Goal: Information Seeking & Learning: Learn about a topic

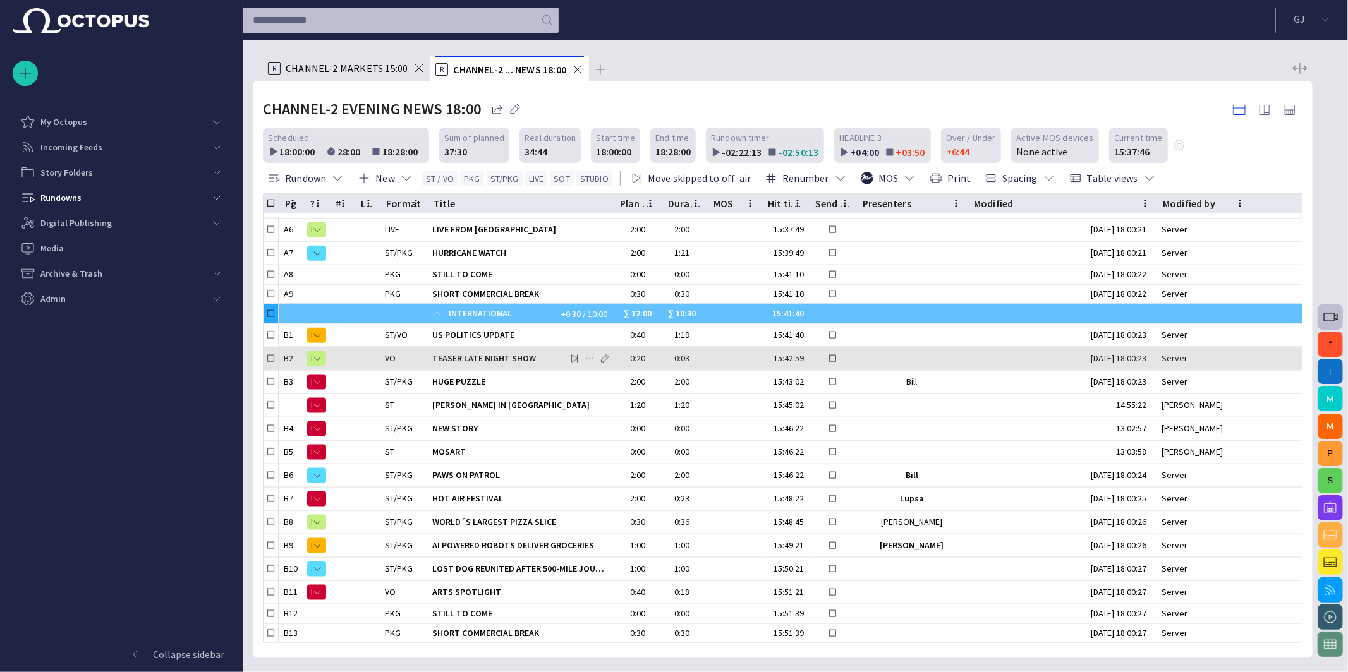
scroll to position [150, 0]
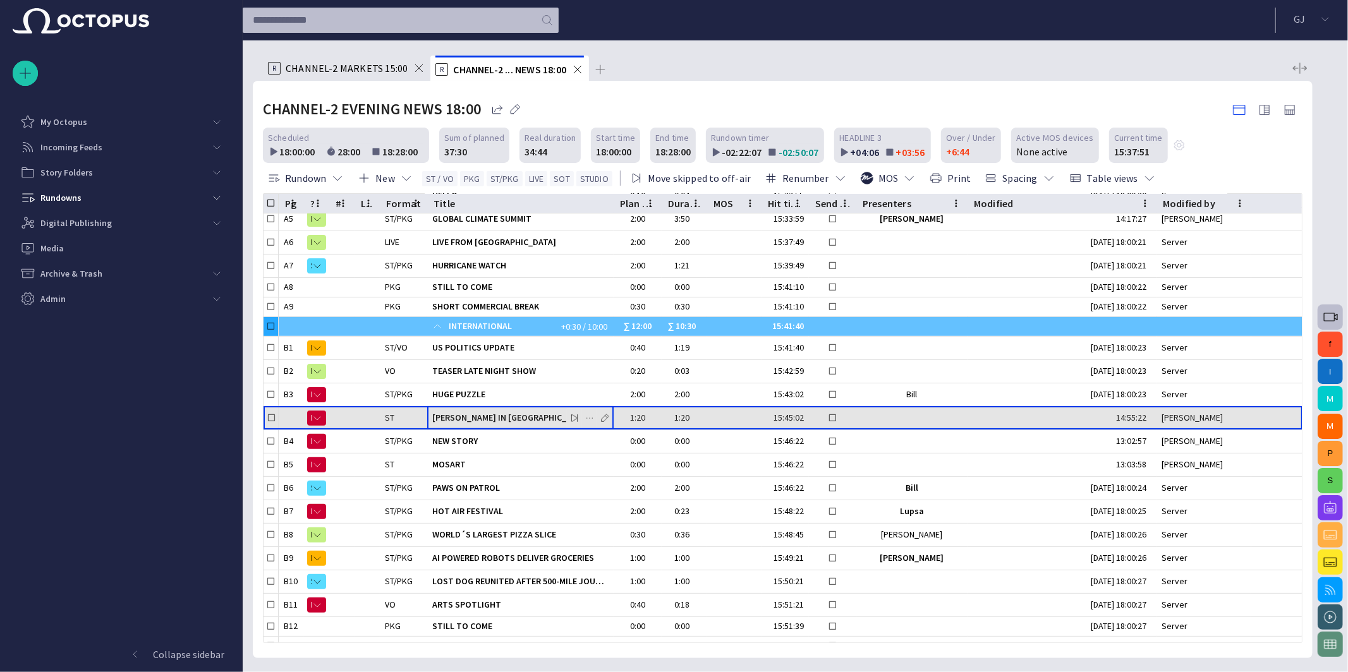
click at [511, 425] on div "[PERSON_NAME] IN [GEOGRAPHIC_DATA]" at bounding box center [520, 418] width 176 height 23
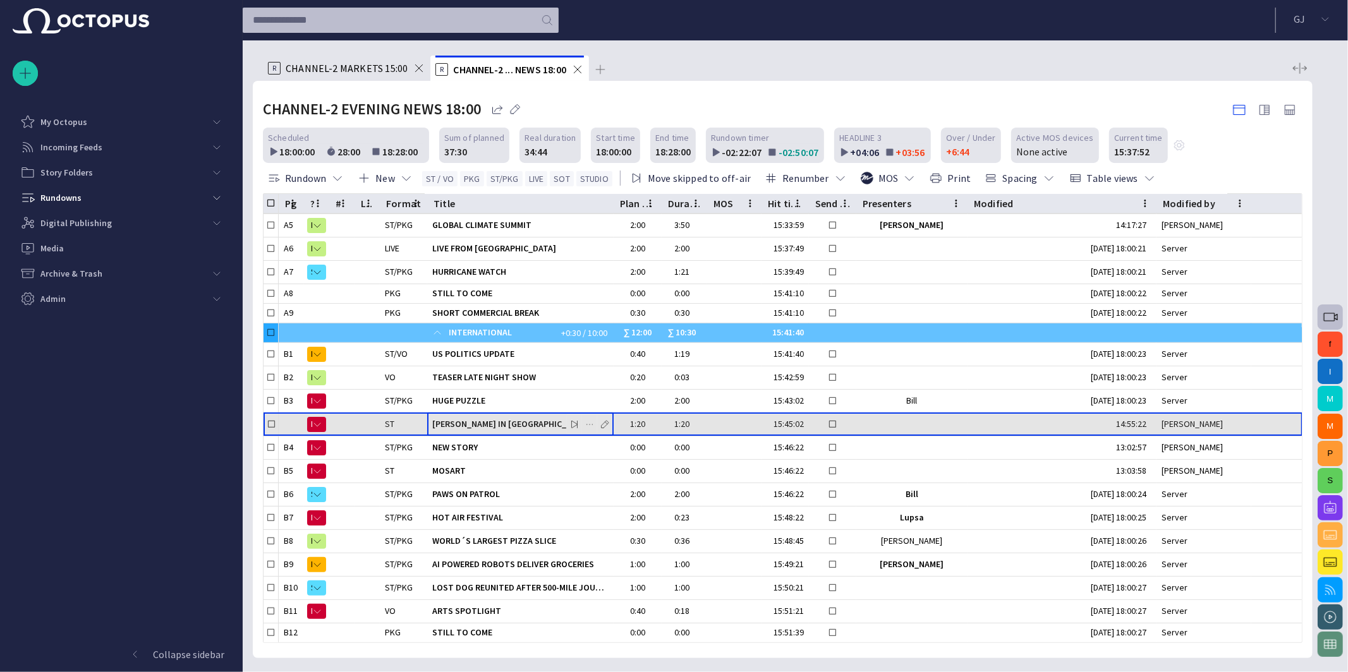
scroll to position [145, 0]
click at [500, 423] on span "[PERSON_NAME] IN [GEOGRAPHIC_DATA]" at bounding box center [520, 424] width 176 height 12
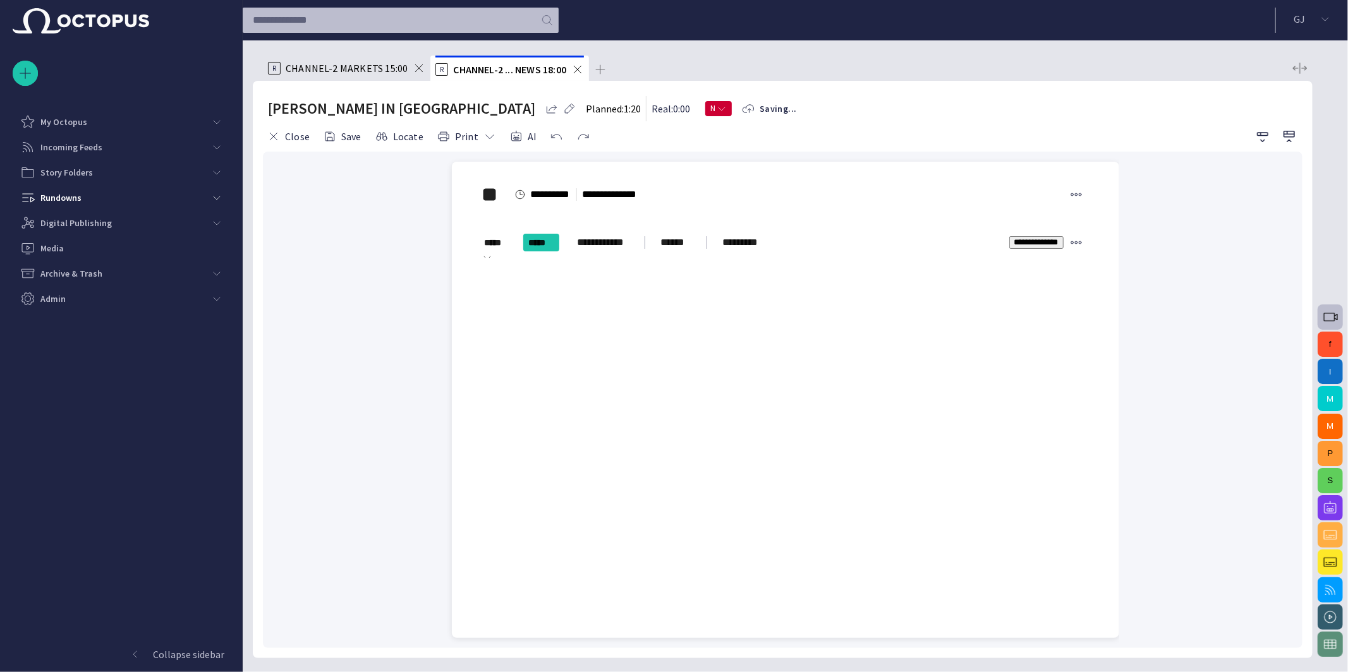
click at [636, 339] on div "**********" at bounding box center [785, 272] width 607 height 131
click at [288, 133] on button "Close" at bounding box center [288, 136] width 51 height 23
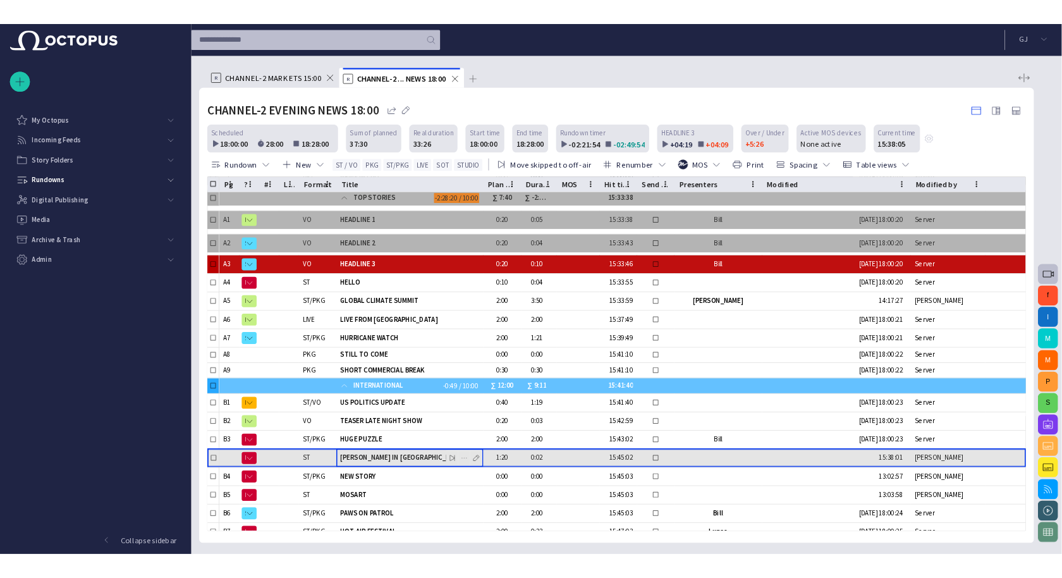
scroll to position [29, 0]
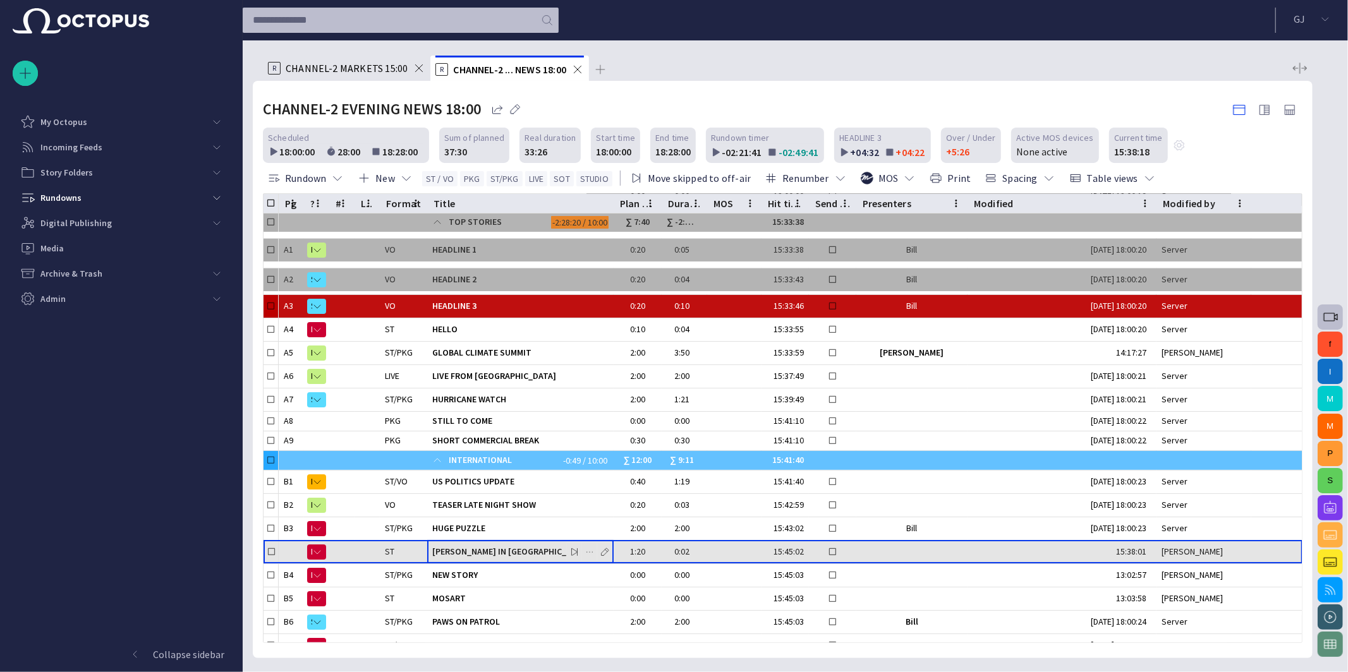
click at [479, 546] on span "[PERSON_NAME] IN [GEOGRAPHIC_DATA]" at bounding box center [520, 552] width 176 height 12
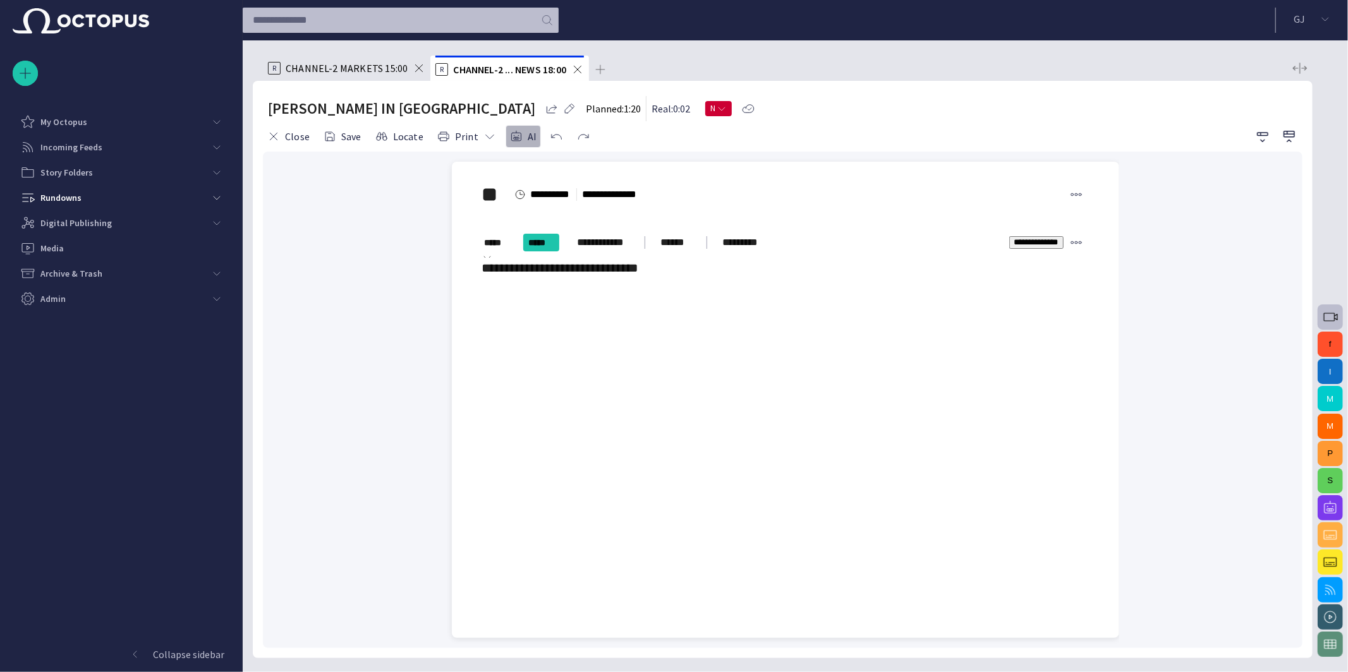
click at [521, 136] on button "AI" at bounding box center [523, 136] width 35 height 23
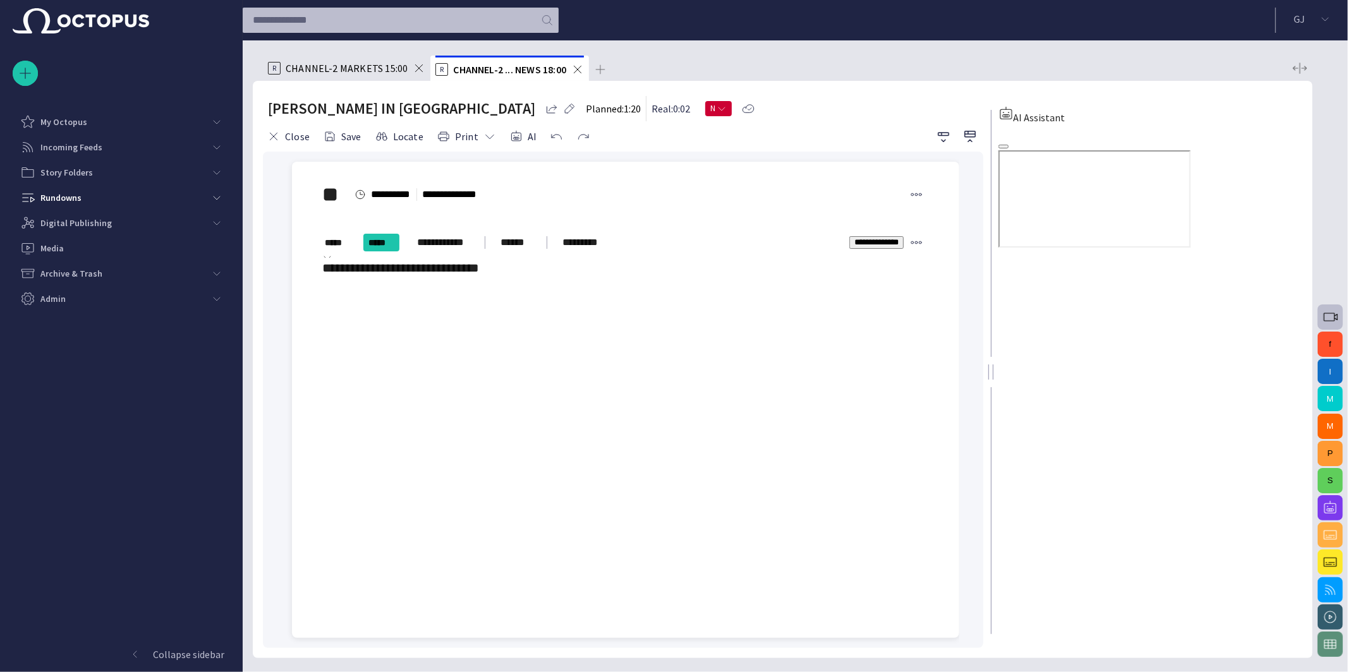
click at [980, 352] on div "**********" at bounding box center [623, 400] width 721 height 497
click at [1004, 147] on span "button" at bounding box center [1004, 147] width 0 height 0
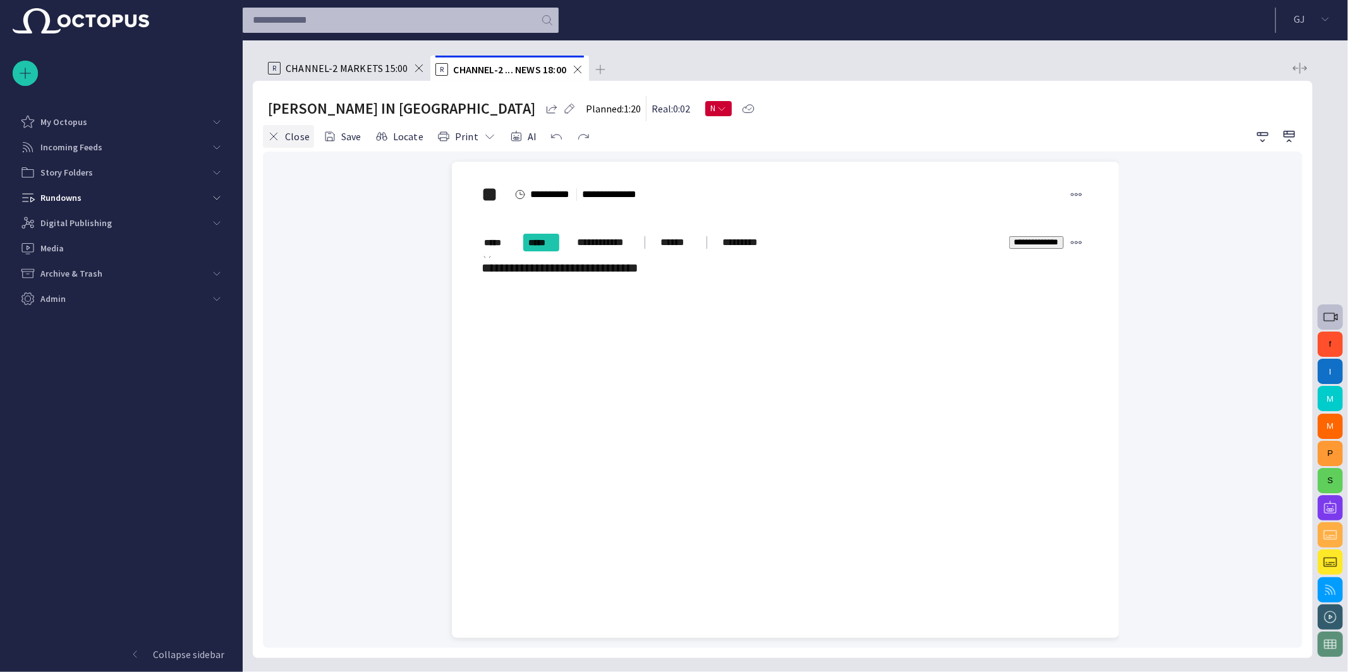
click at [288, 134] on button "Close" at bounding box center [288, 136] width 51 height 23
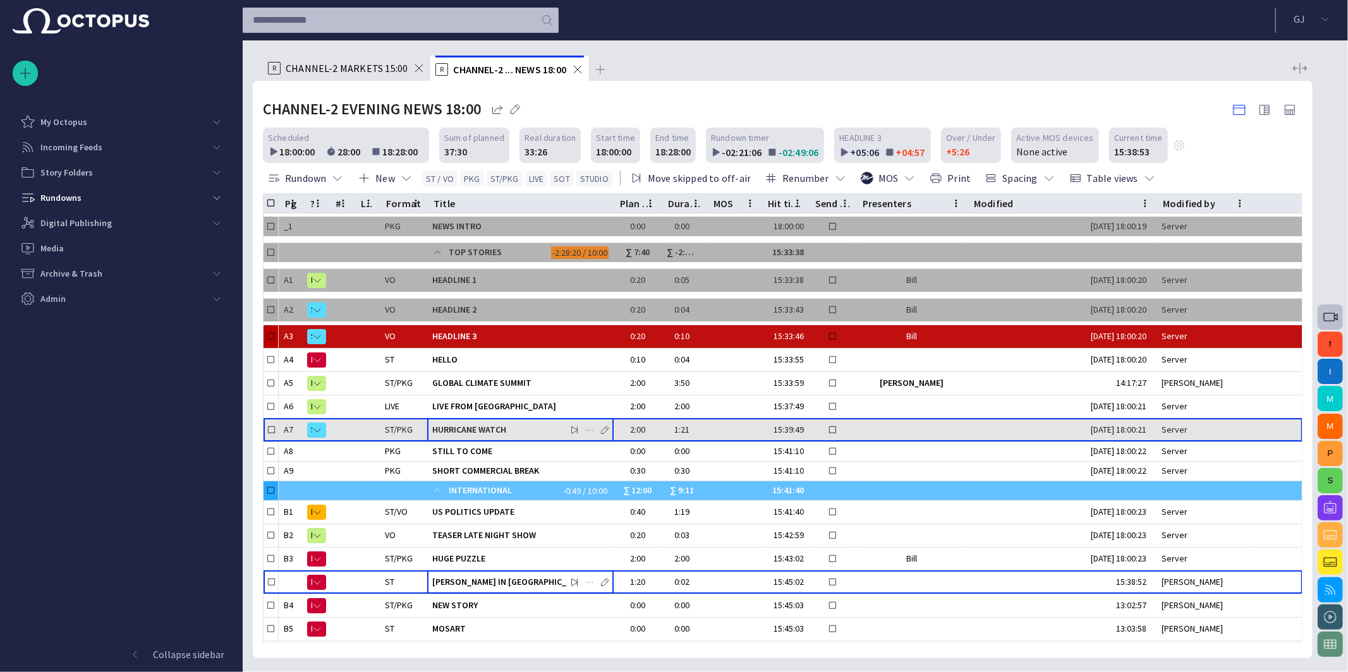
click at [494, 425] on span "HURRICANE WATCH" at bounding box center [520, 430] width 176 height 12
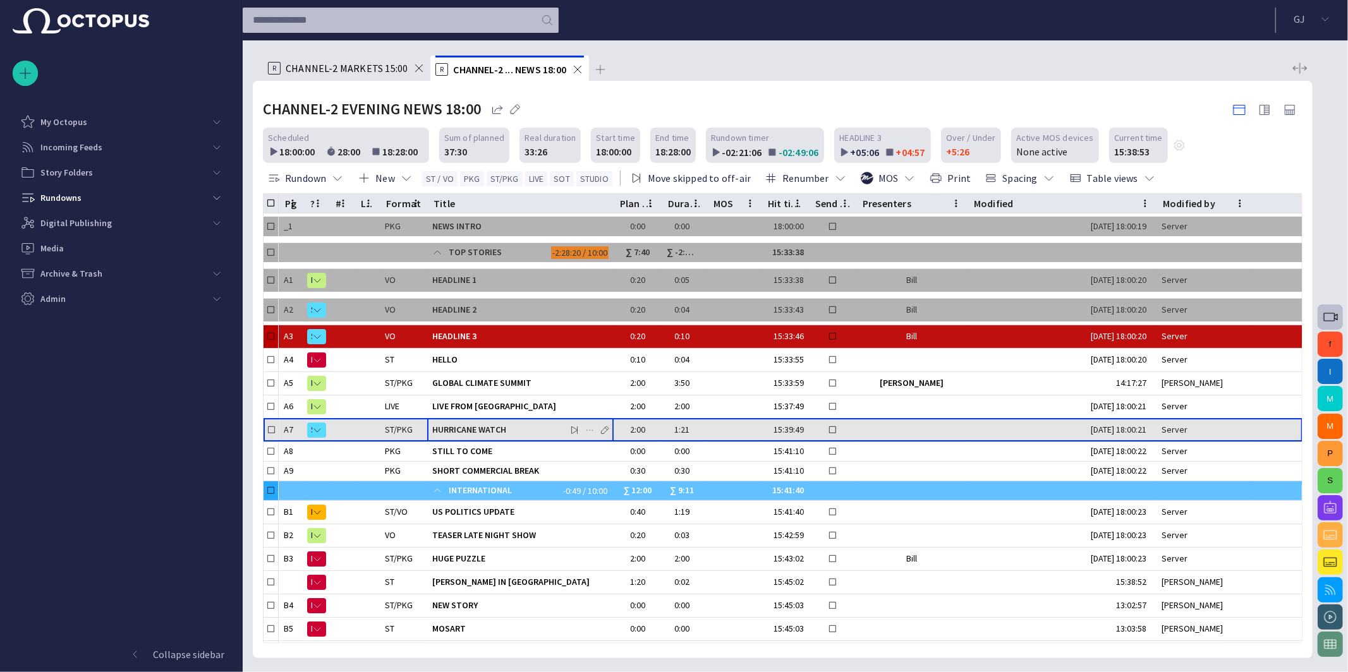
click at [494, 425] on span "HURRICANE WATCH" at bounding box center [520, 430] width 176 height 12
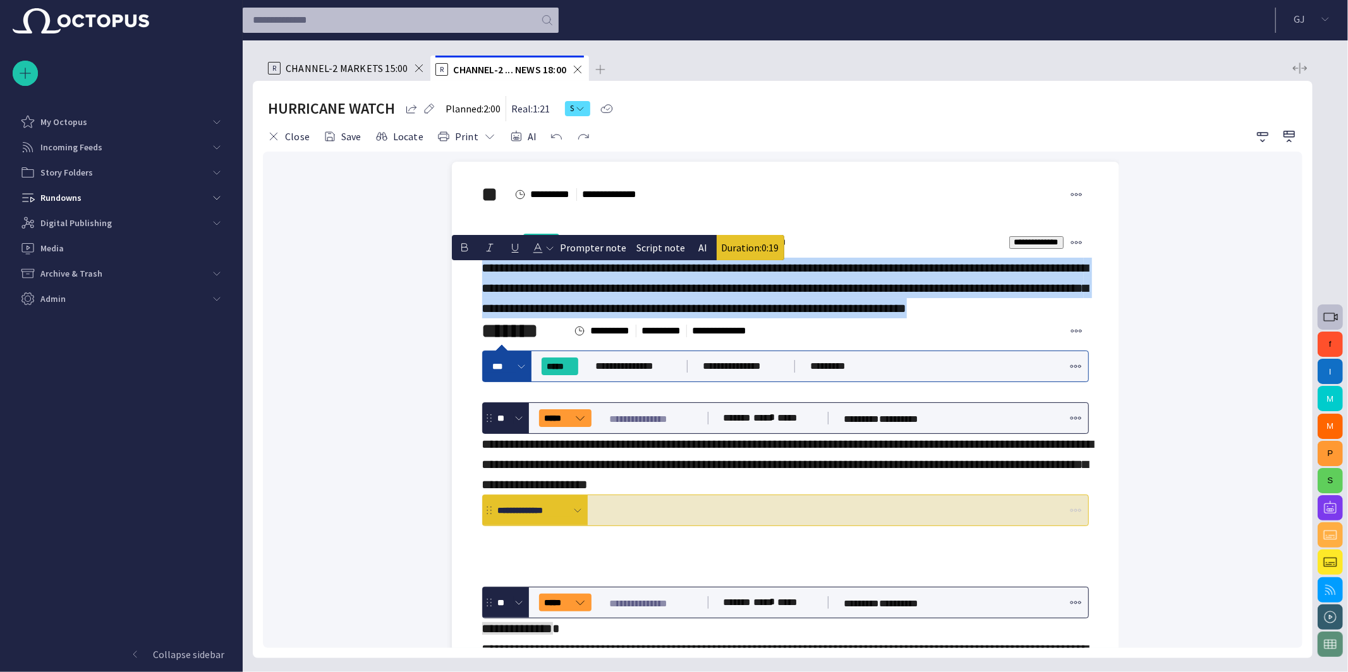
drag, startPoint x: 561, startPoint y: 334, endPoint x: 484, endPoint y: 276, distance: 97.1
click at [484, 275] on div "**********" at bounding box center [785, 262] width 607 height 111
click at [697, 247] on button "AI" at bounding box center [703, 247] width 25 height 25
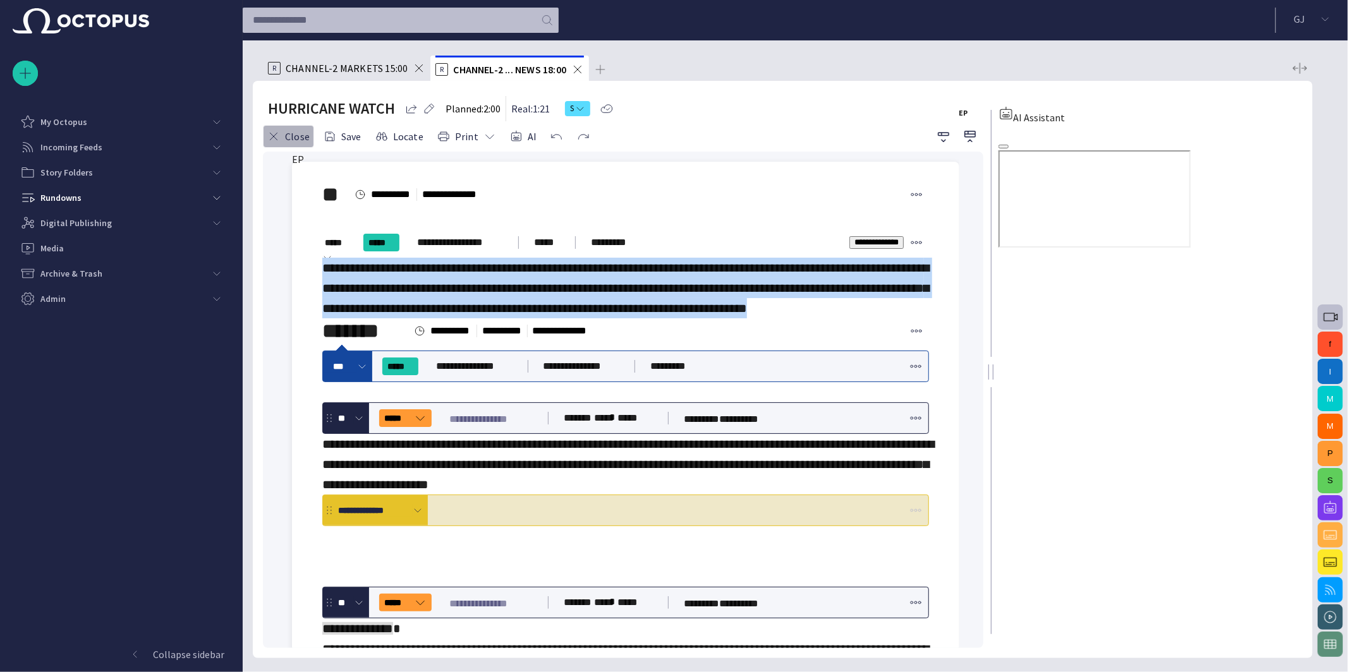
click at [289, 136] on button "Close" at bounding box center [288, 136] width 51 height 23
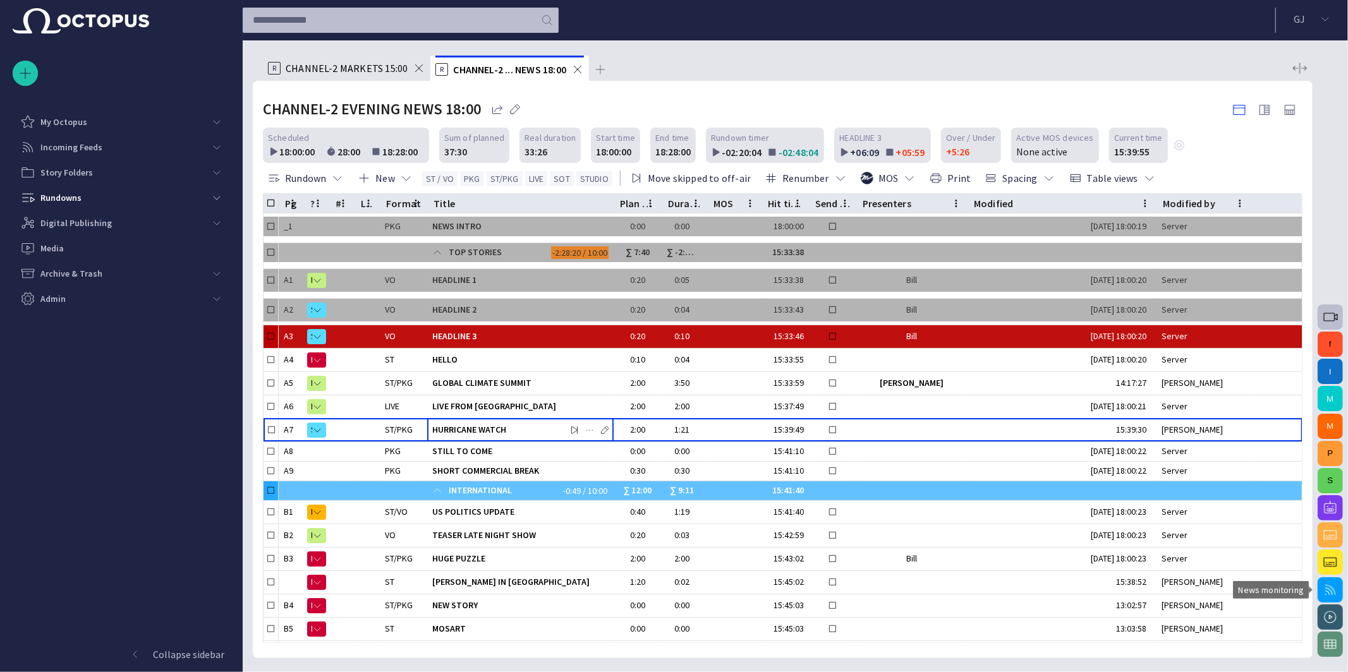
click at [1332, 590] on span "button" at bounding box center [1330, 590] width 15 height 15
click at [1333, 561] on span "button" at bounding box center [1330, 562] width 15 height 15
